Goal: Transaction & Acquisition: Purchase product/service

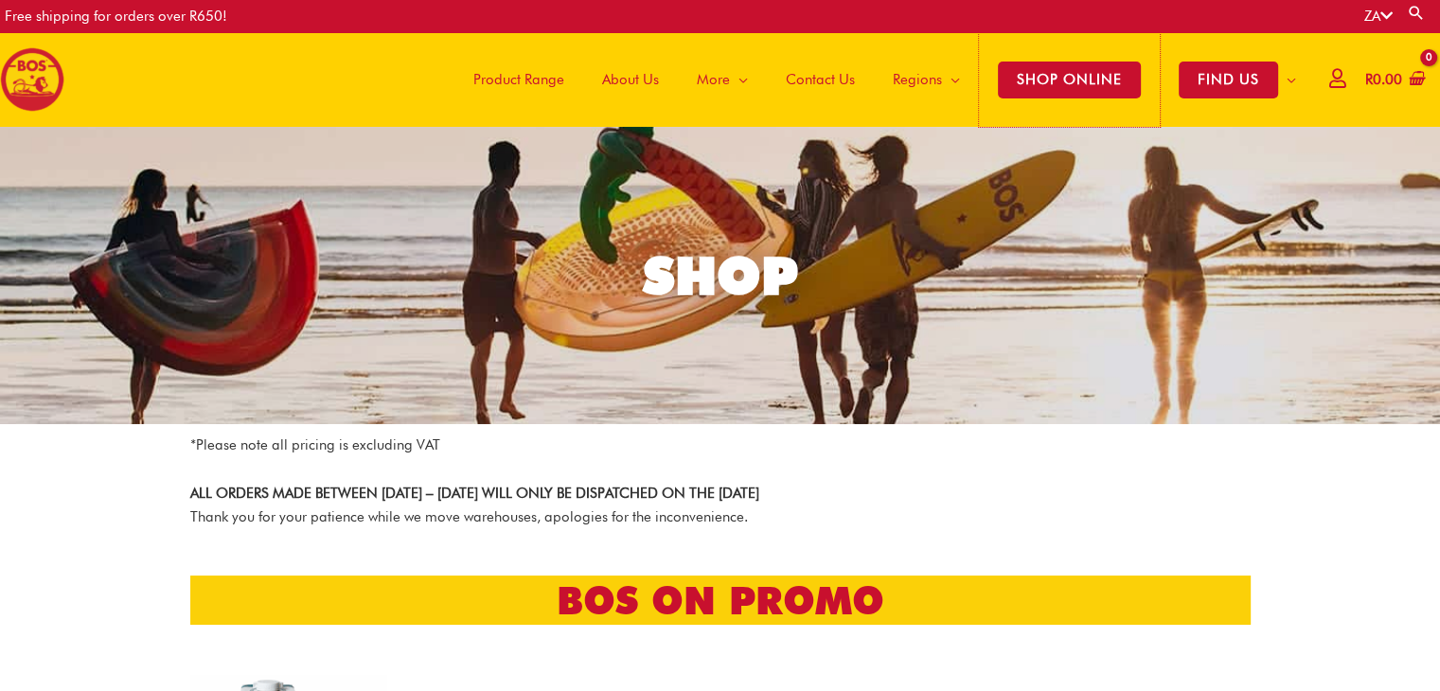
click at [1087, 88] on span "SHOP ONLINE" at bounding box center [1069, 80] width 143 height 37
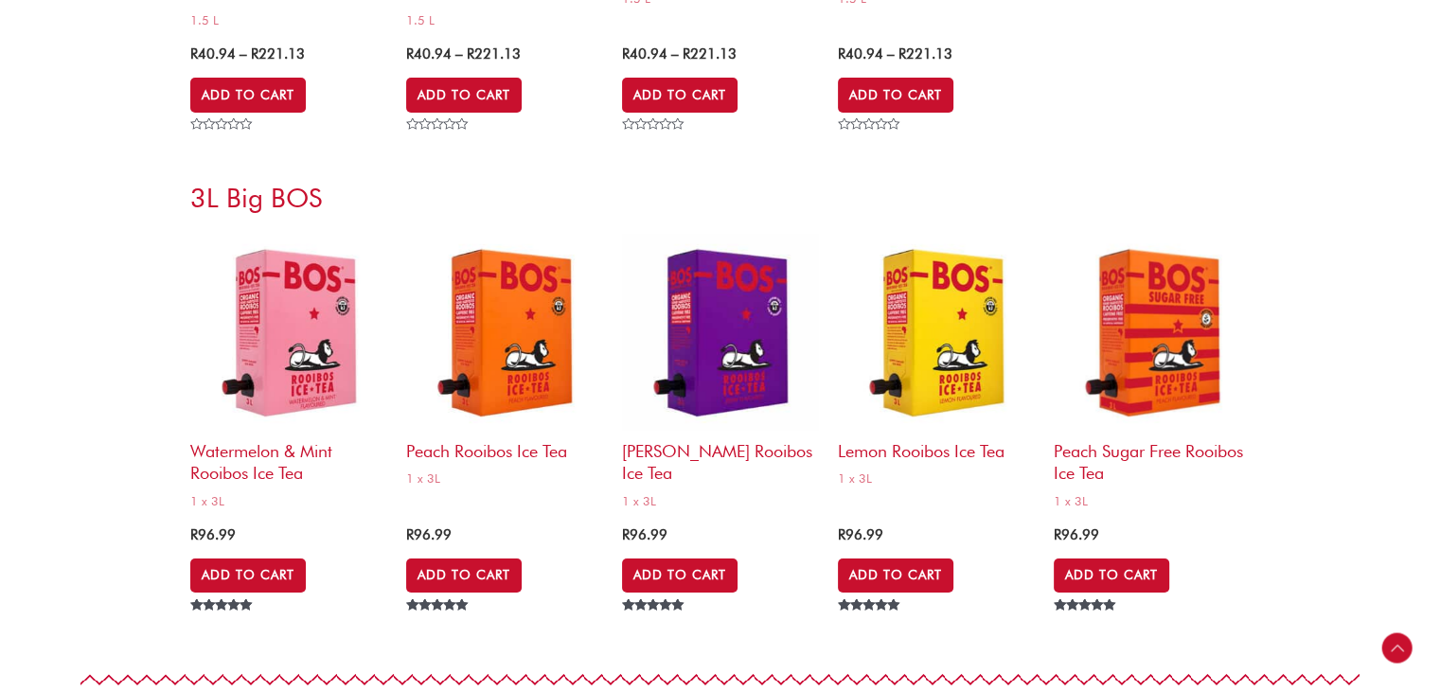
scroll to position [7050, 0]
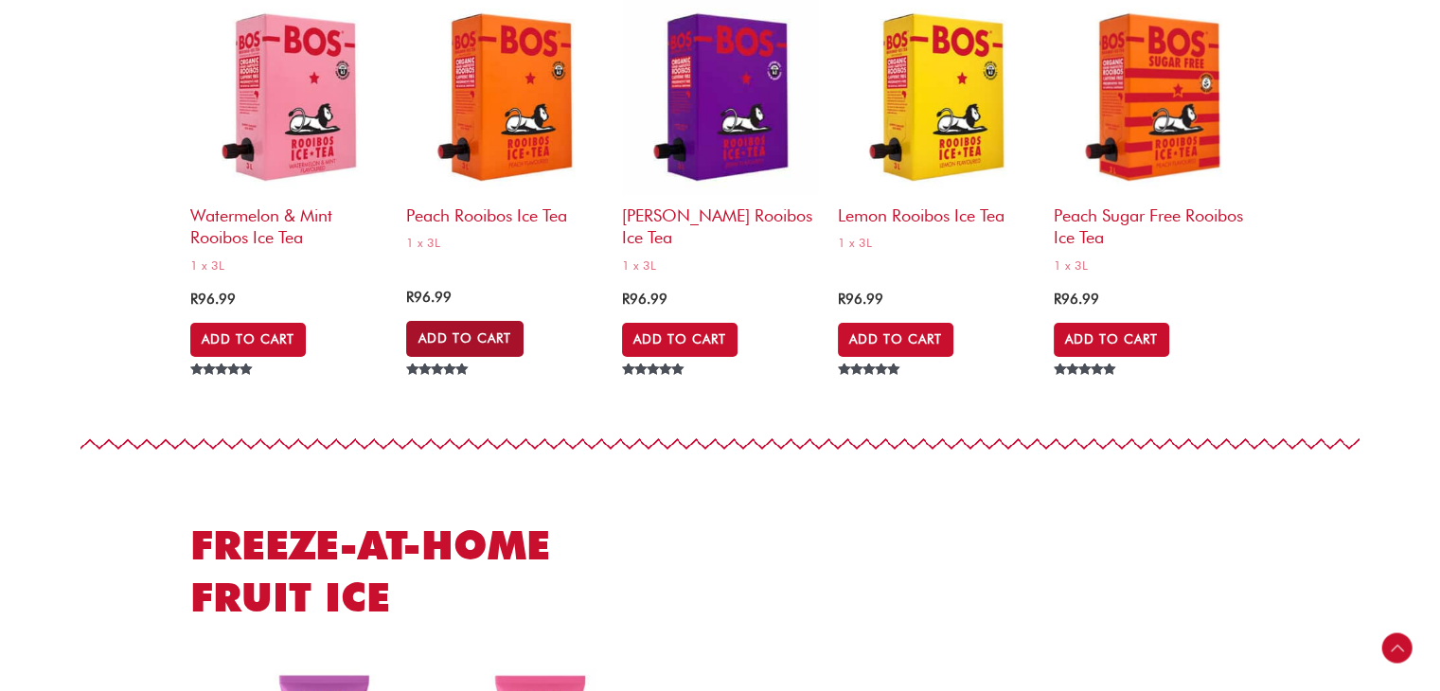
click at [464, 340] on link "Add to Cart" at bounding box center [464, 339] width 117 height 36
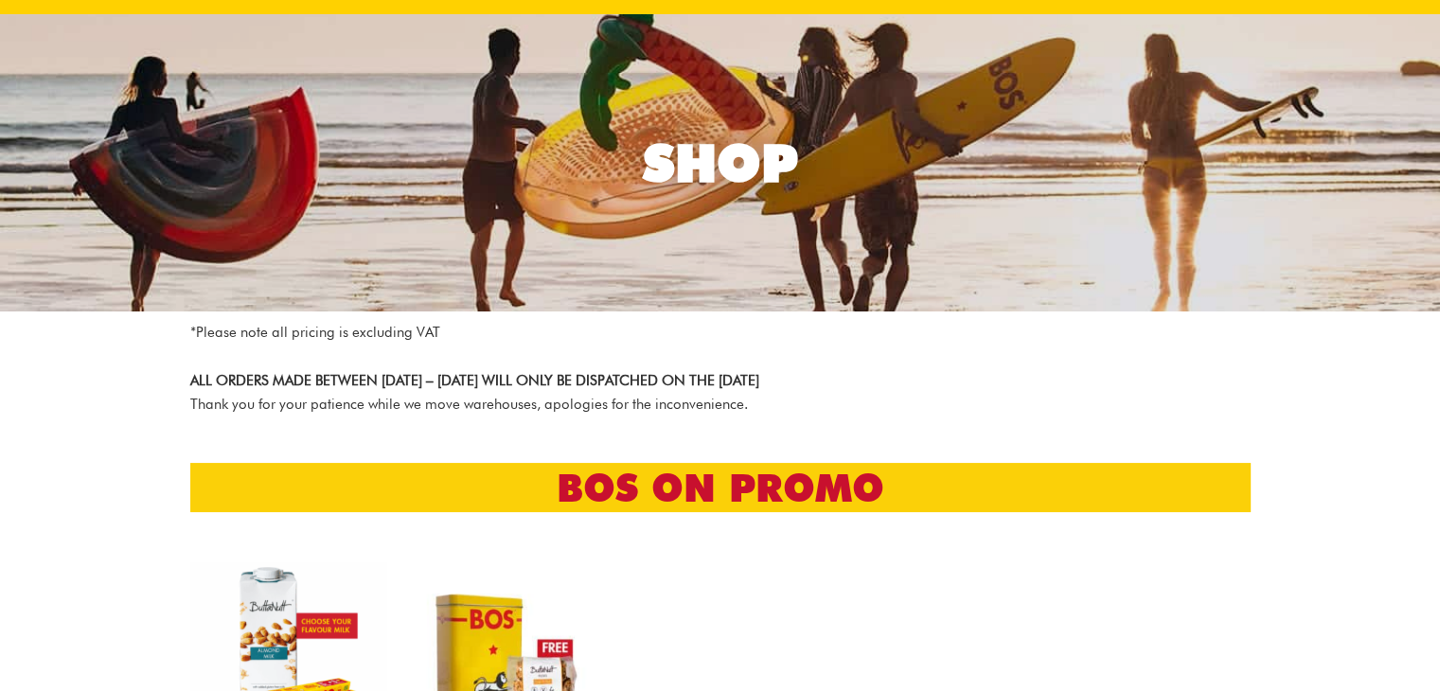
scroll to position [0, 0]
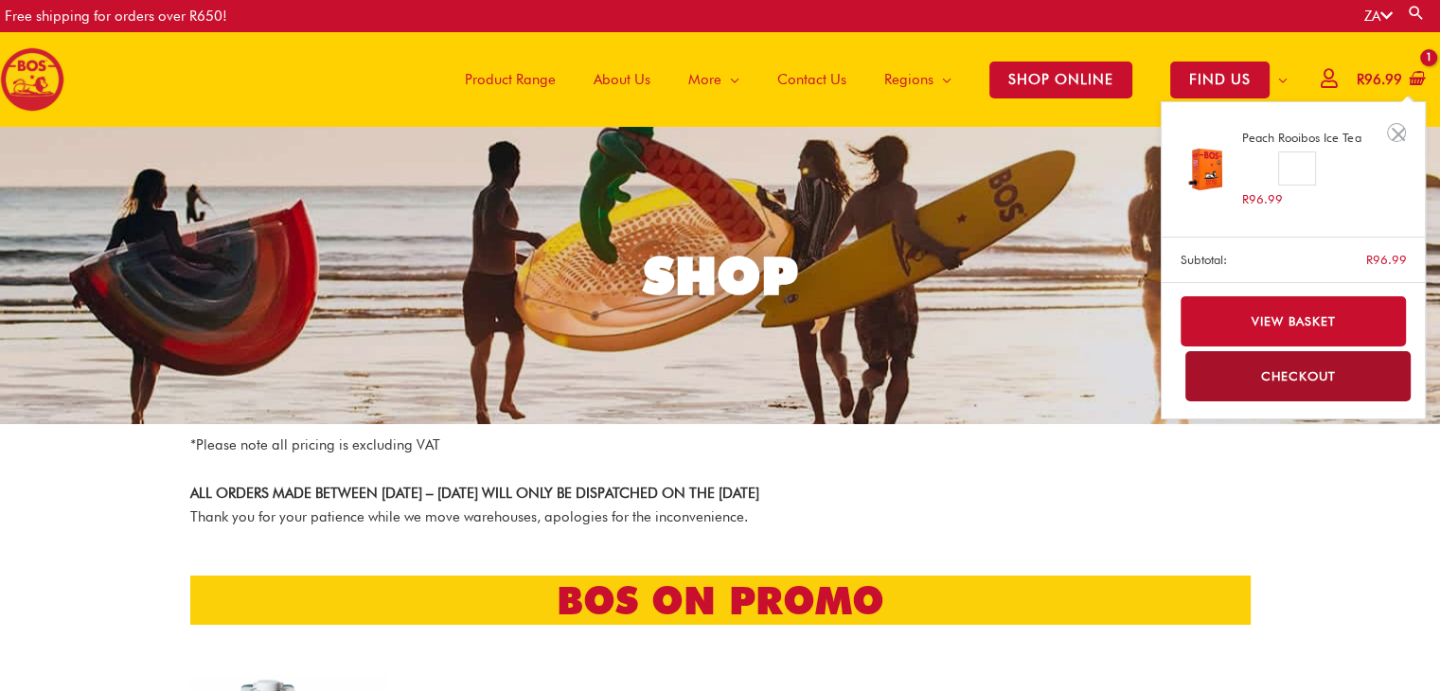
click at [1355, 69] on span "R 96.99" at bounding box center [1379, 80] width 49 height 39
